Goal: Information Seeking & Learning: Learn about a topic

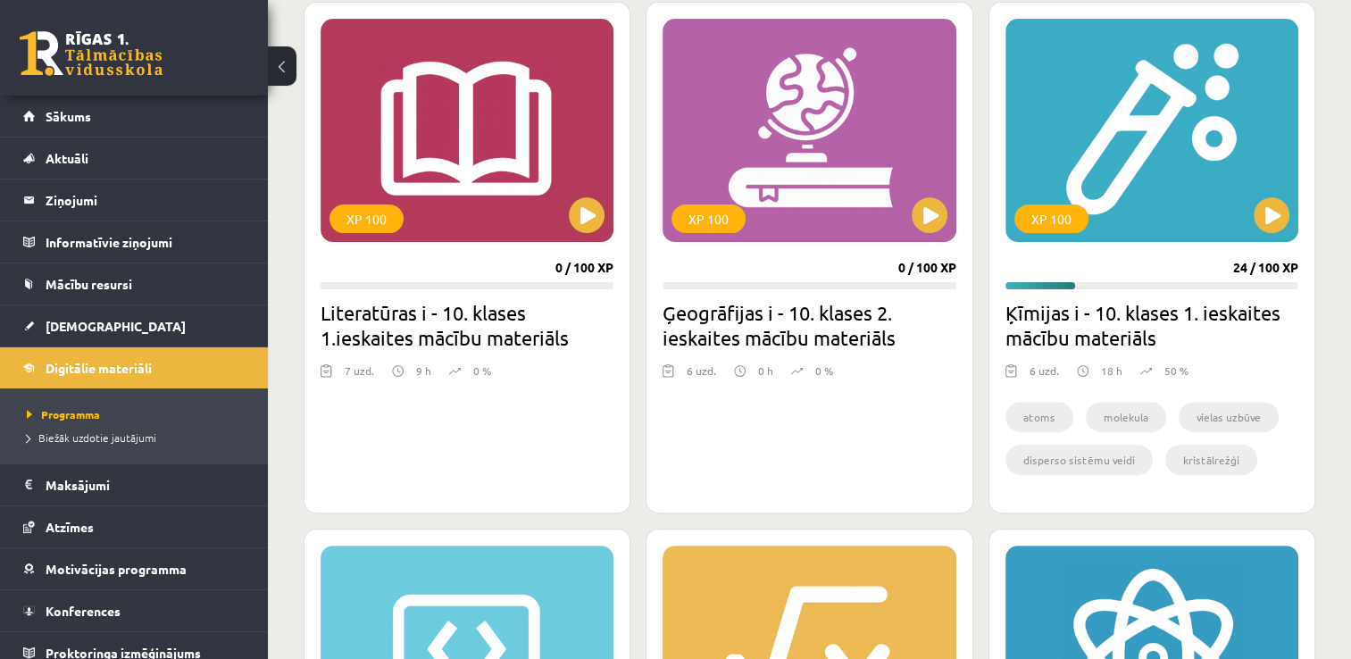
scroll to position [489, 0]
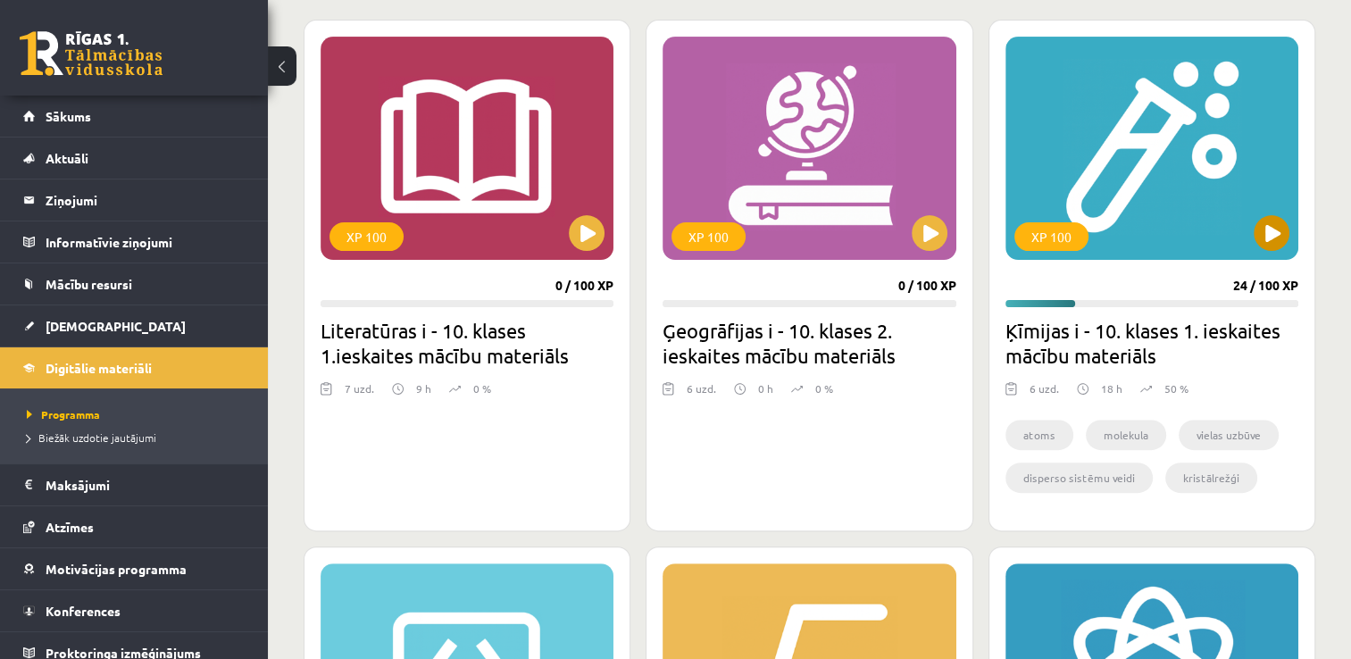
click at [1223, 201] on div "XP 100" at bounding box center [1151, 148] width 293 height 223
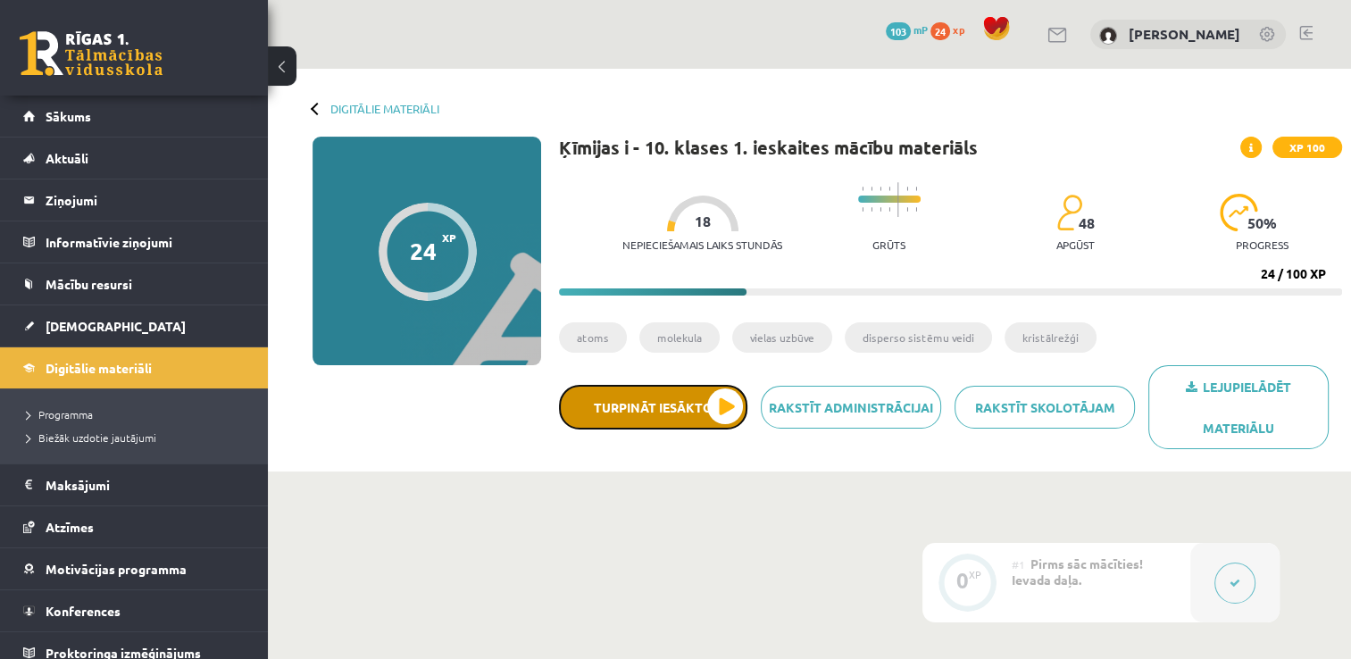
click at [722, 402] on button "Turpināt iesākto" at bounding box center [653, 407] width 188 height 45
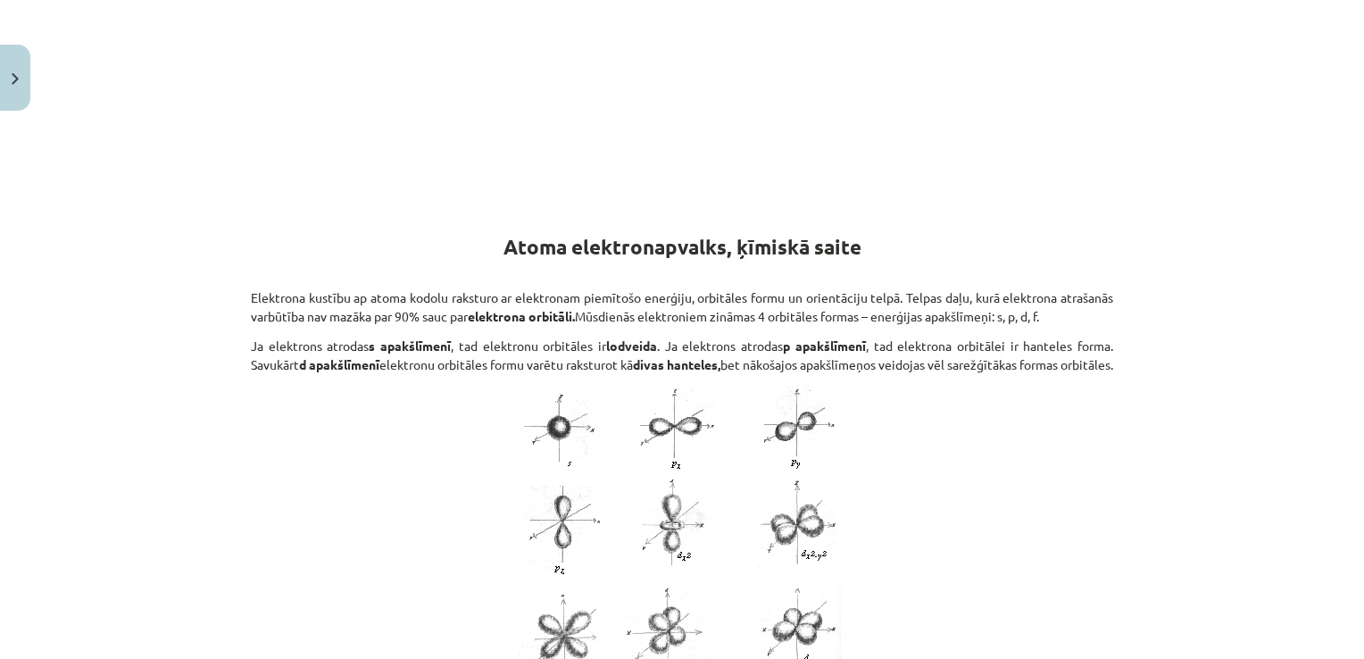
scroll to position [3178, 0]
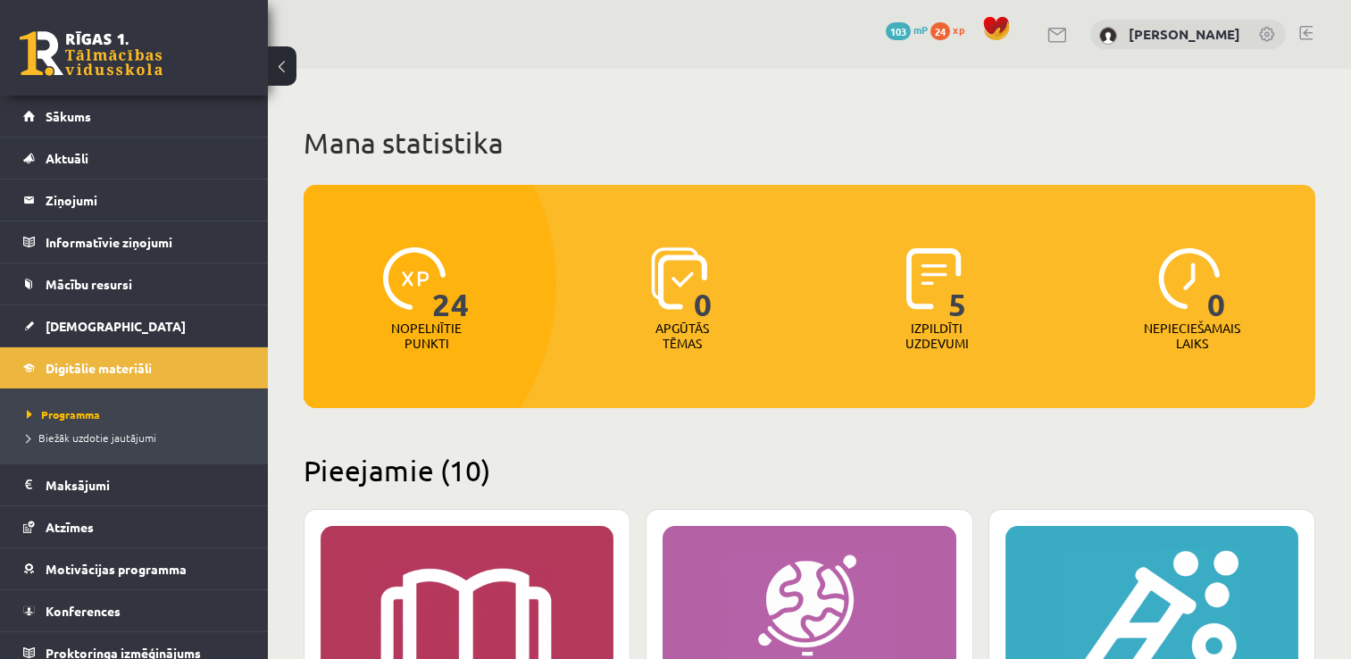
scroll to position [489, 0]
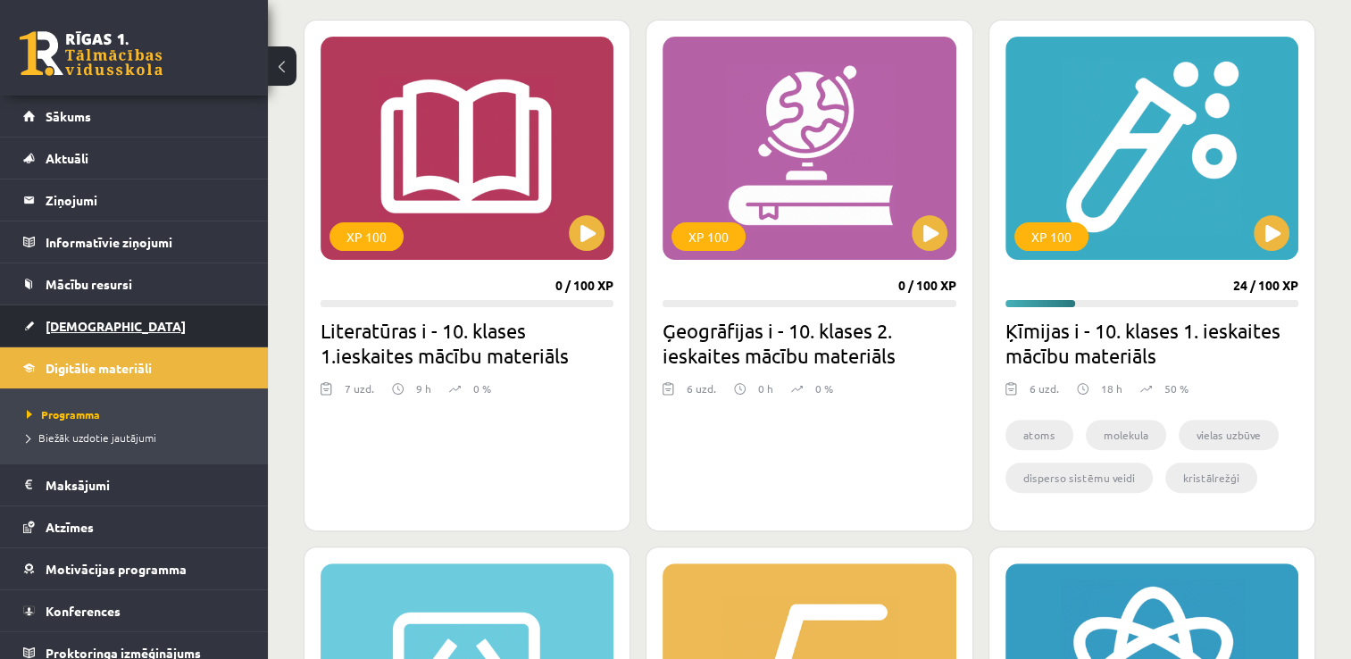
click at [91, 324] on span "[DEMOGRAPHIC_DATA]" at bounding box center [116, 326] width 140 height 16
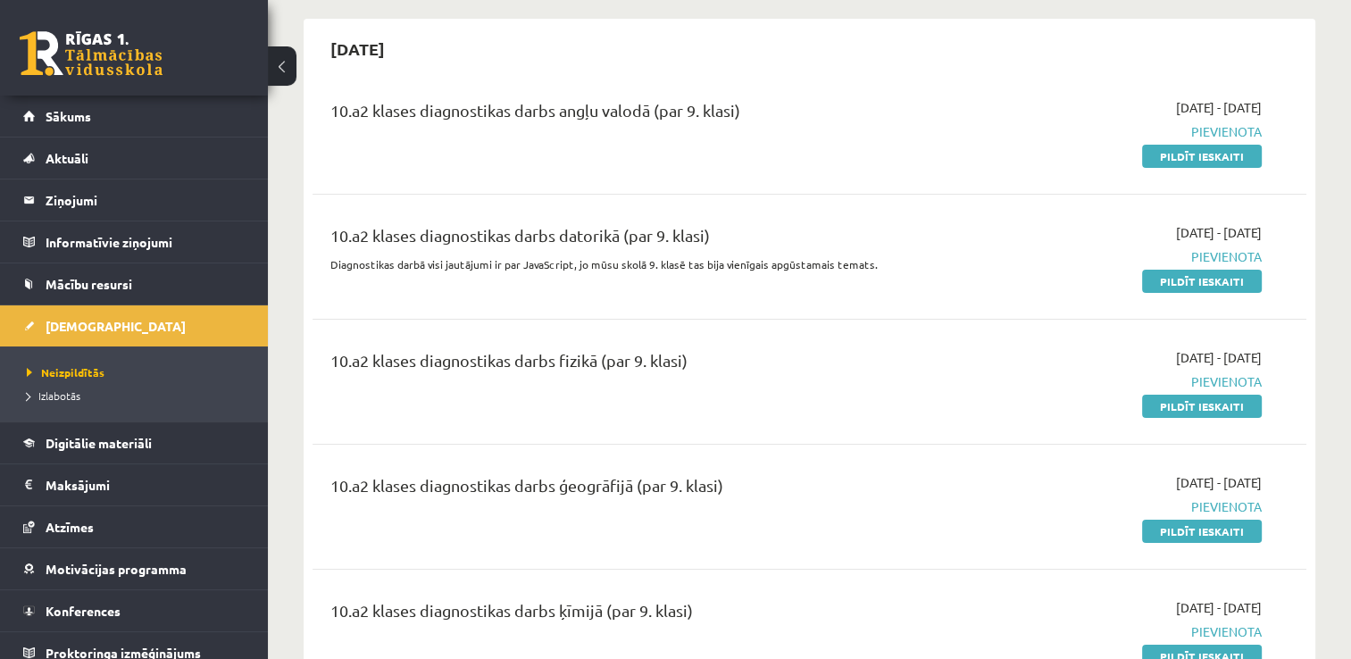
scroll to position [179, 0]
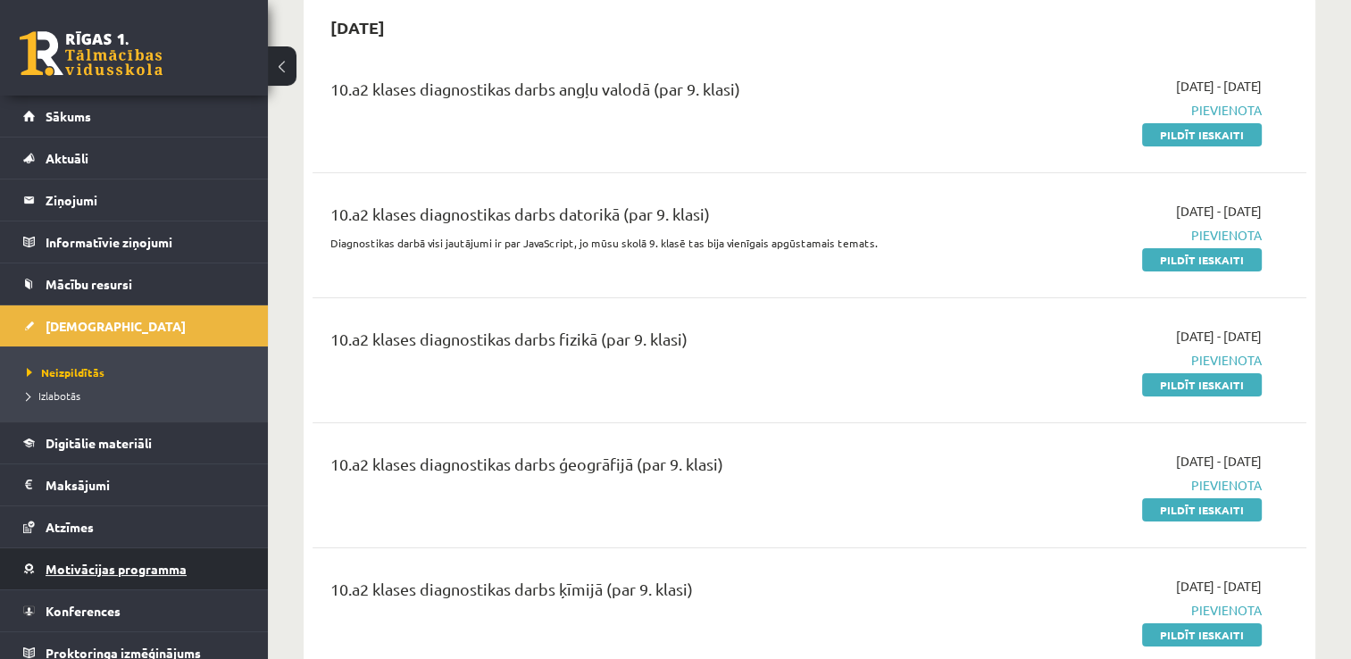
click at [140, 562] on span "Motivācijas programma" at bounding box center [116, 569] width 141 height 16
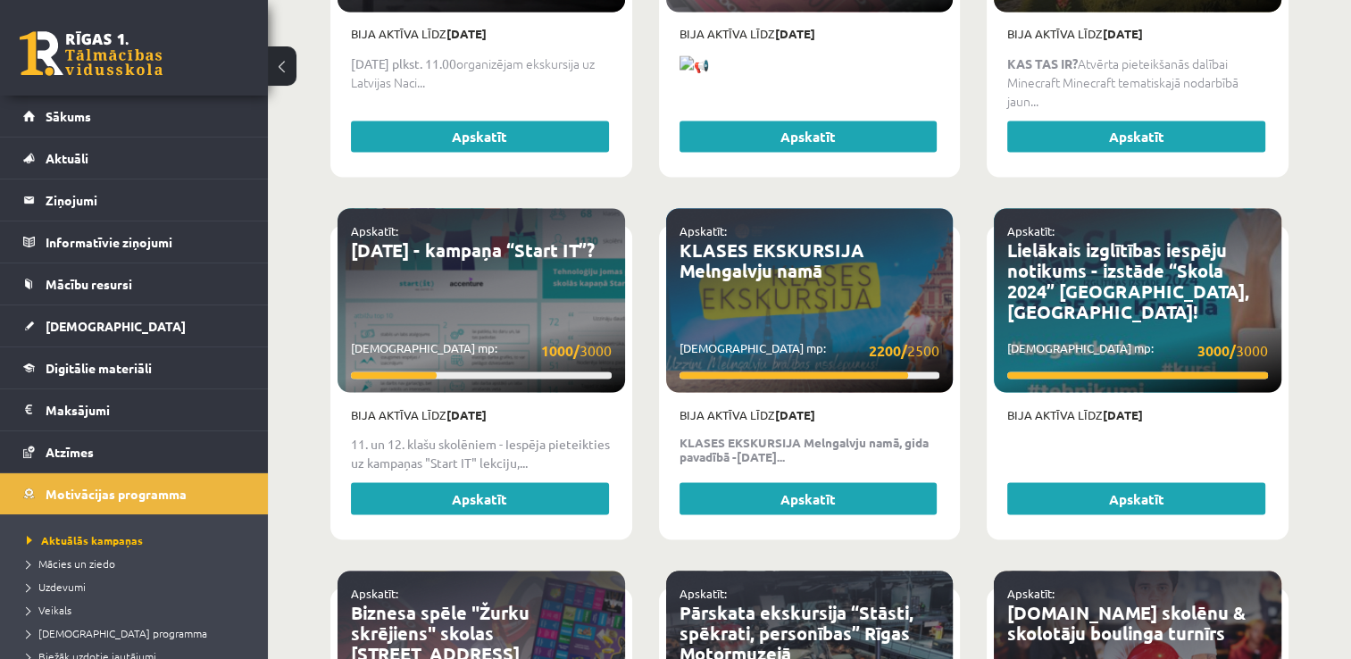
scroll to position [3357, 0]
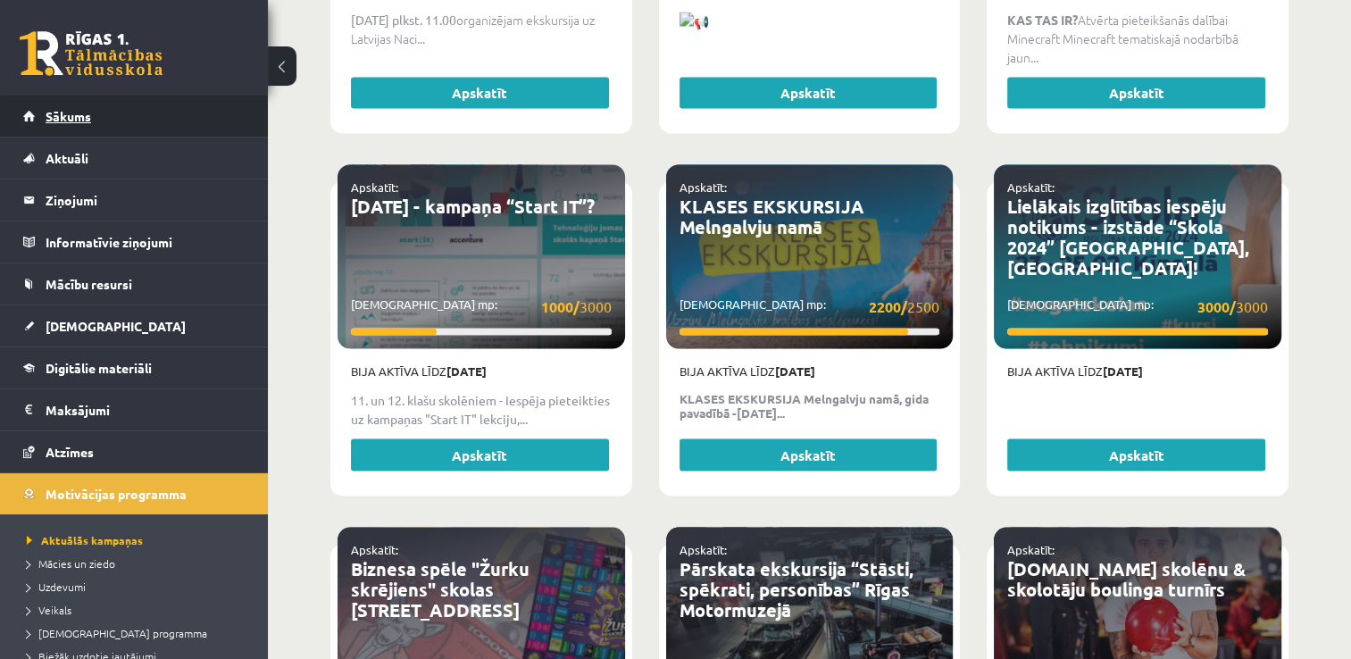
click at [111, 117] on link "Sākums" at bounding box center [134, 116] width 222 height 41
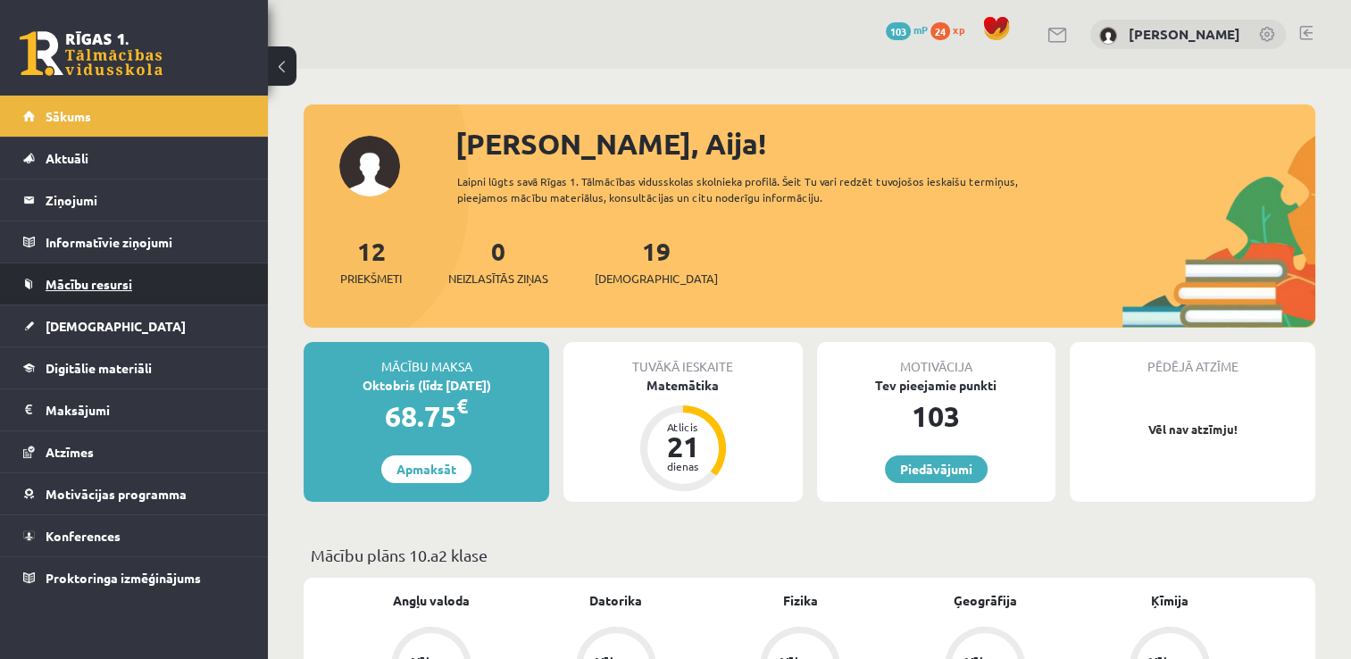
click at [88, 282] on span "Mācību resursi" at bounding box center [89, 284] width 87 height 16
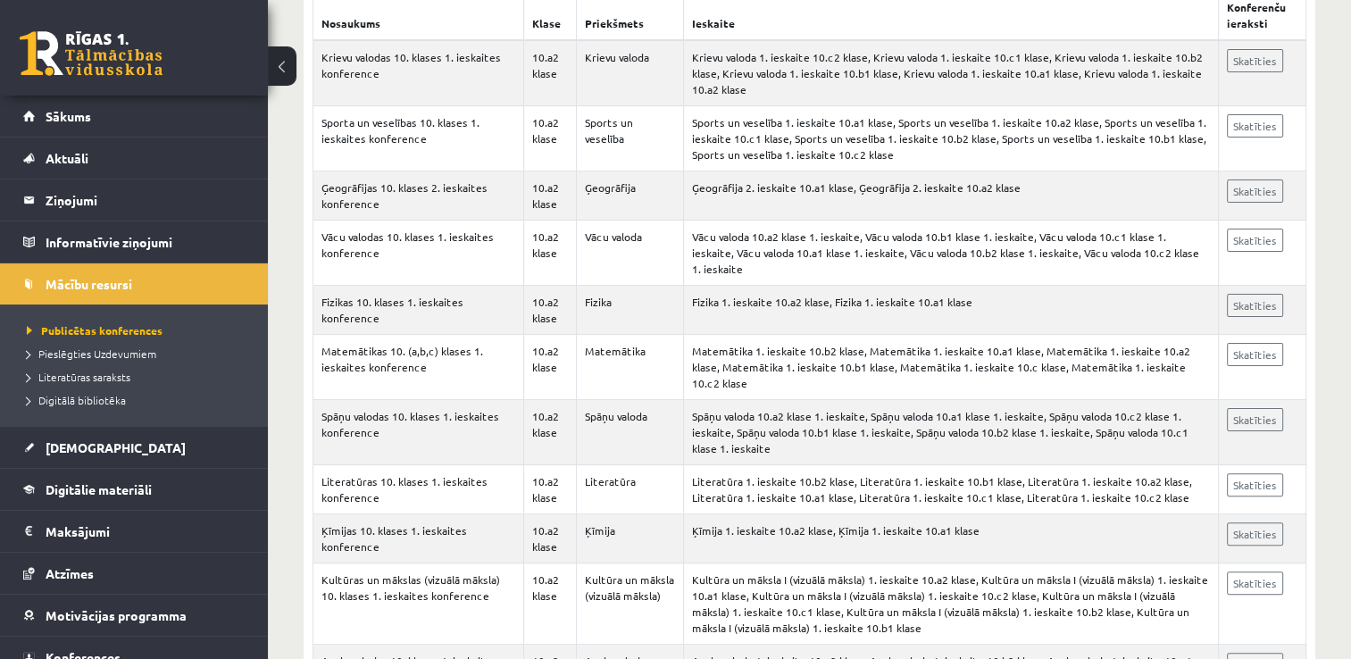
scroll to position [404, 0]
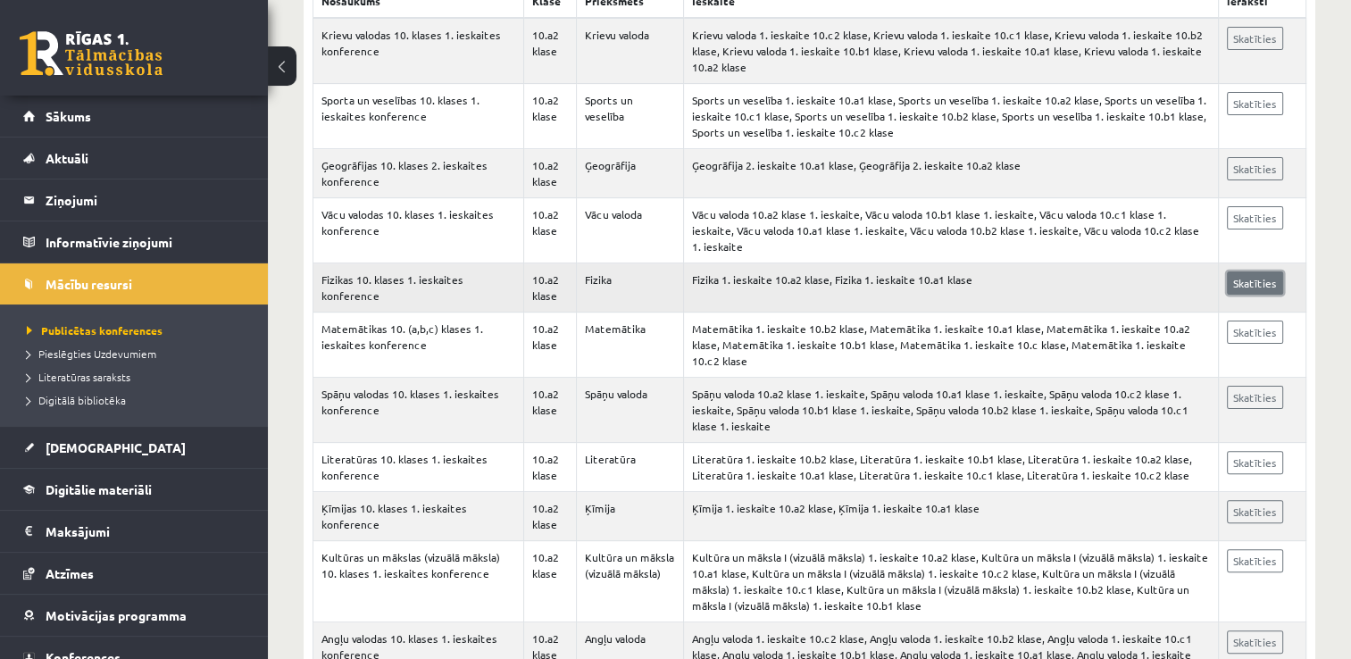
click at [1240, 271] on link "Skatīties" at bounding box center [1255, 282] width 56 height 23
